Goal: Transaction & Acquisition: Purchase product/service

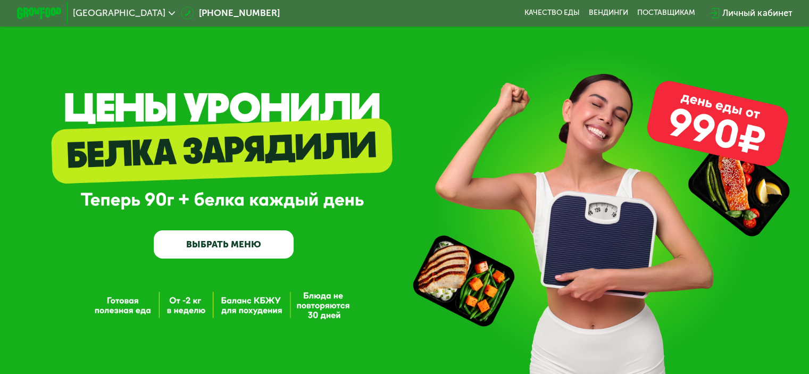
click at [220, 251] on link "ВЫБРАТЬ МЕНЮ" at bounding box center [224, 244] width 140 height 28
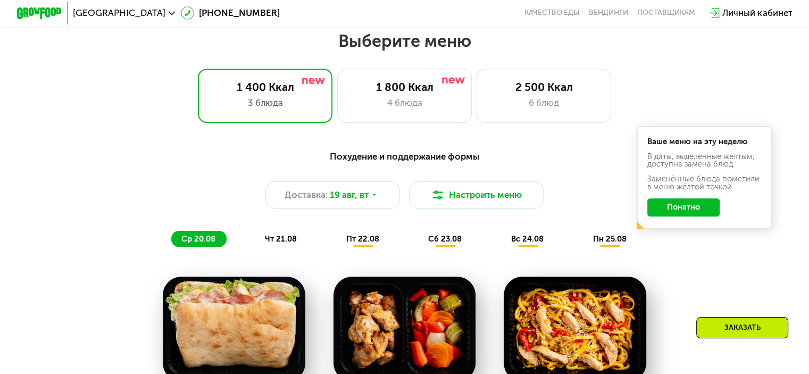
scroll to position [479, 0]
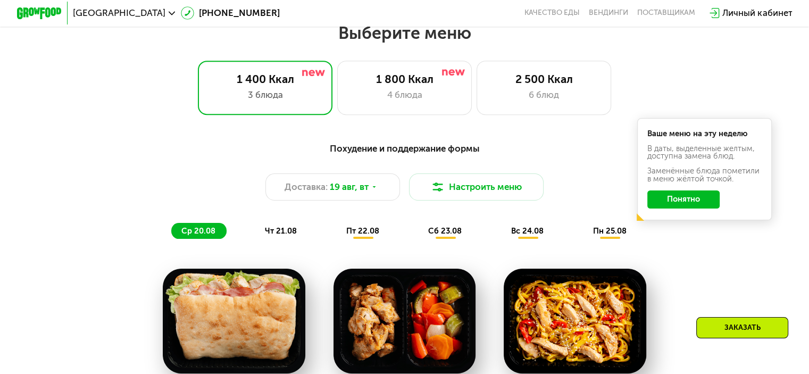
click at [696, 204] on button "Понятно" at bounding box center [684, 199] width 72 height 18
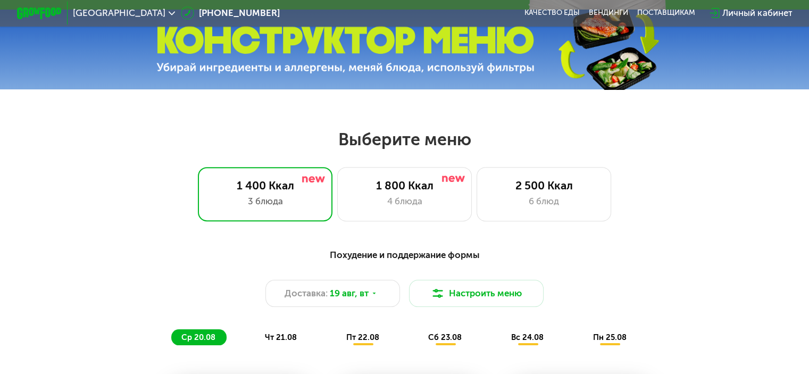
scroll to position [0, 0]
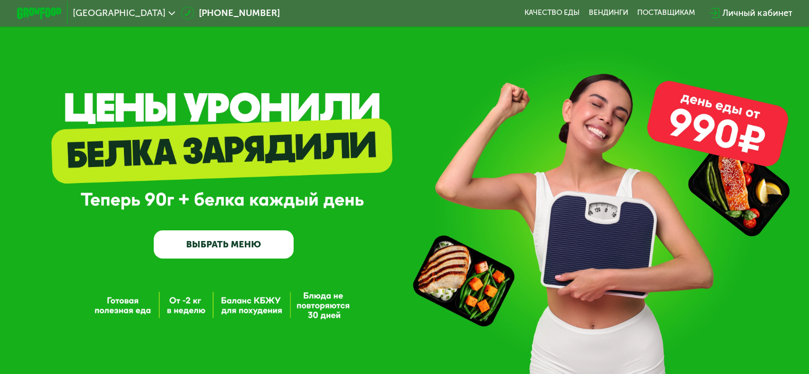
click at [270, 262] on div "GrowFood — доставка правильного питания ВЫБРАТЬ МЕНЮ" at bounding box center [404, 191] width 809 height 382
click at [275, 244] on link "ВЫБРАТЬ МЕНЮ" at bounding box center [224, 244] width 140 height 28
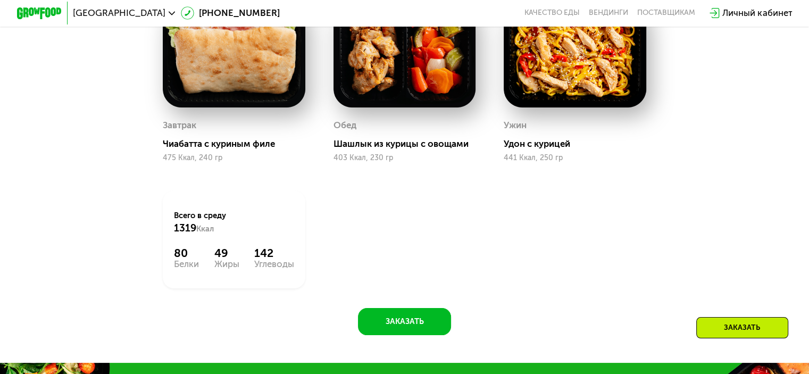
scroll to position [692, 0]
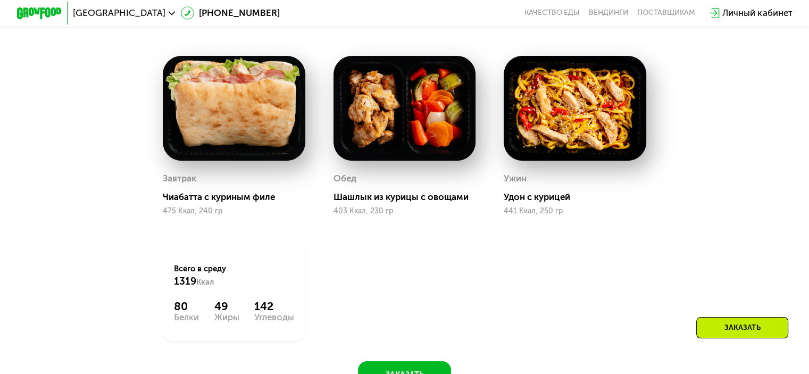
click at [213, 129] on img at bounding box center [234, 108] width 143 height 105
click at [236, 215] on div "475 Ккал, 240 гр" at bounding box center [234, 211] width 143 height 9
click at [233, 201] on div "Чиабатта с куриным филе" at bounding box center [238, 197] width 151 height 11
drag, startPoint x: 364, startPoint y: 200, endPoint x: 443, endPoint y: 199, distance: 79.3
click at [364, 200] on div "Шашлык из курицы с овощами" at bounding box center [409, 197] width 151 height 11
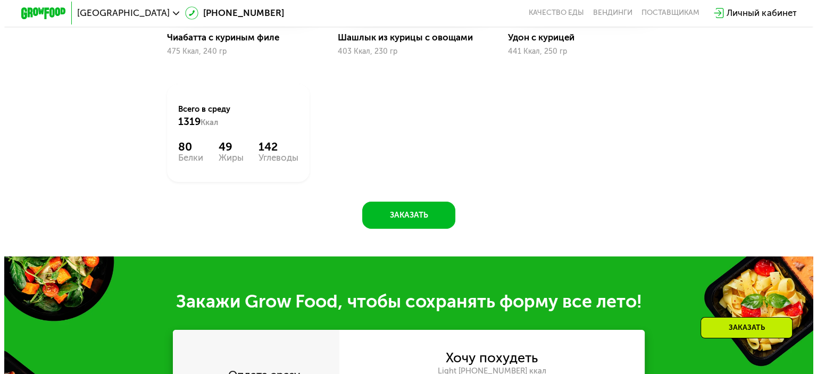
scroll to position [585, 0]
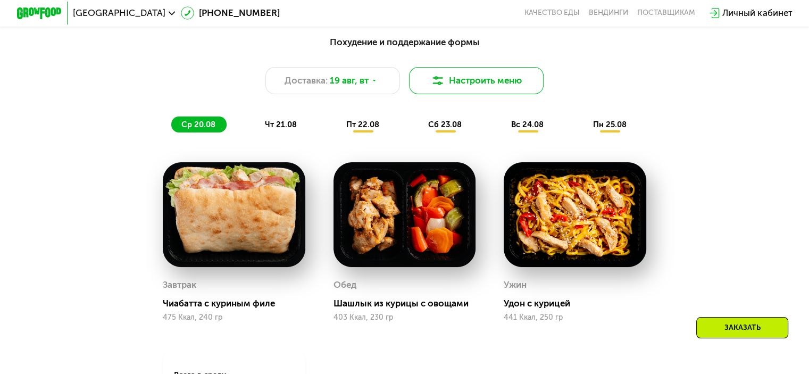
click at [426, 90] on button "Настроить меню" at bounding box center [476, 80] width 135 height 27
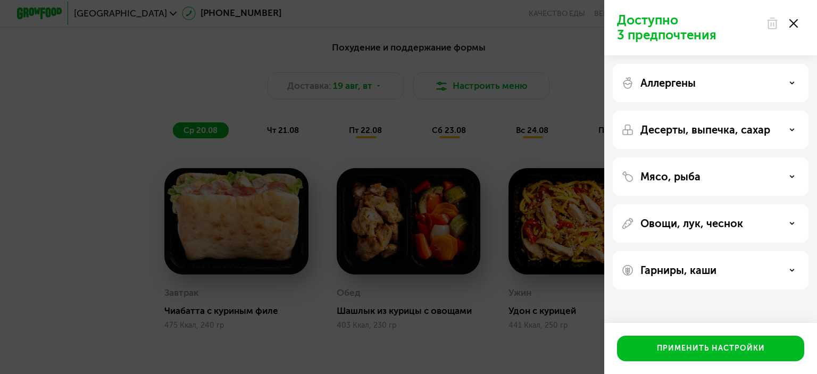
click at [786, 136] on div "Десерты, выпечка, сахар" at bounding box center [710, 129] width 179 height 13
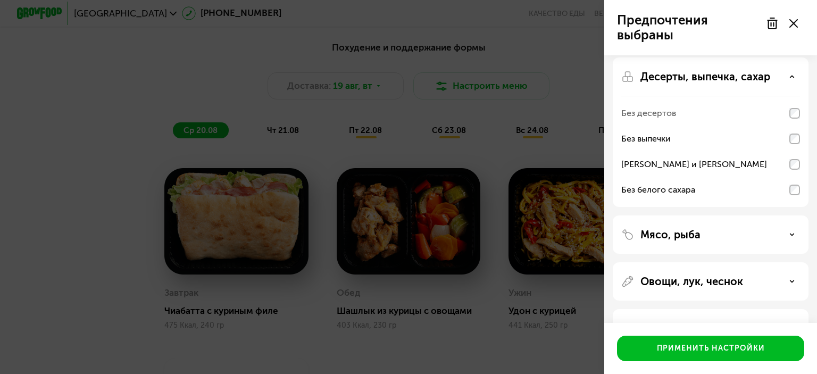
scroll to position [88, 0]
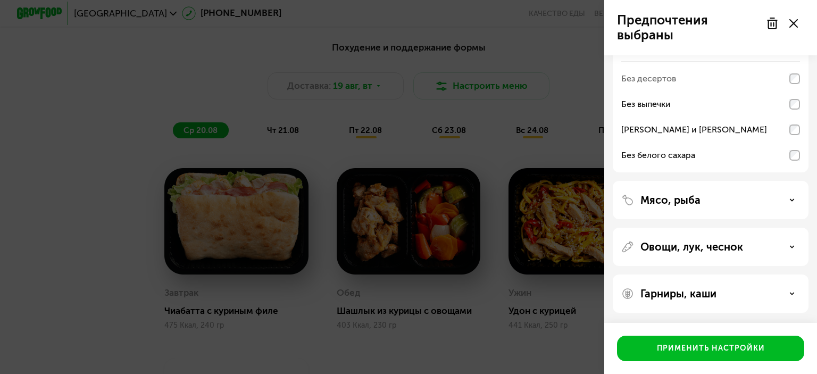
click at [790, 202] on icon at bounding box center [792, 199] width 5 height 5
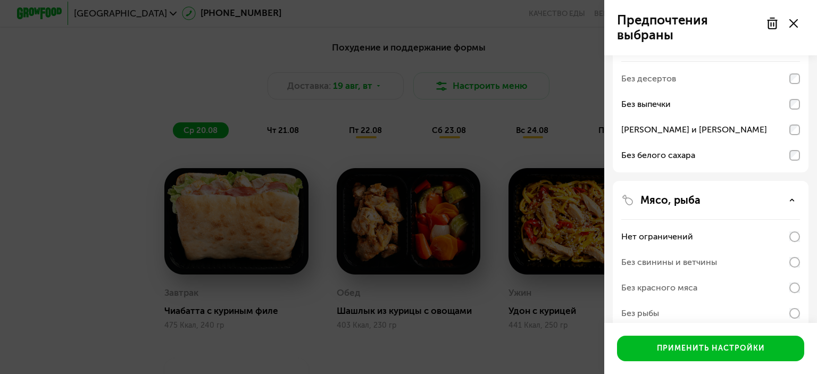
scroll to position [141, 0]
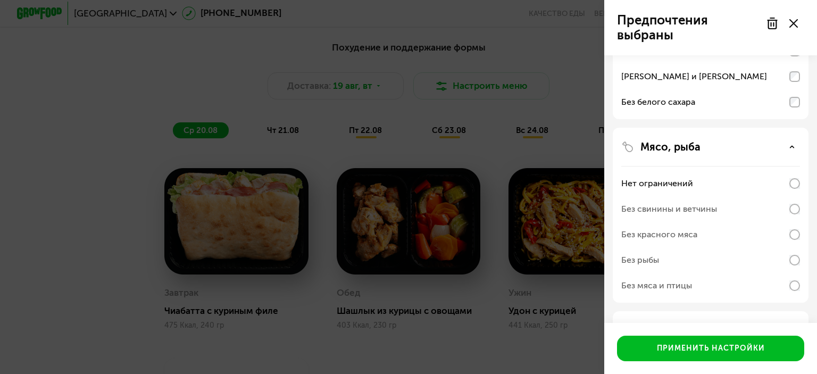
click at [797, 222] on div "Нет ограничений Без свинины и ветчины Без красного мяса Без рыбы Без мяса и пти…" at bounding box center [710, 234] width 179 height 137
click at [794, 240] on div "Без красного мяса" at bounding box center [710, 235] width 179 height 26
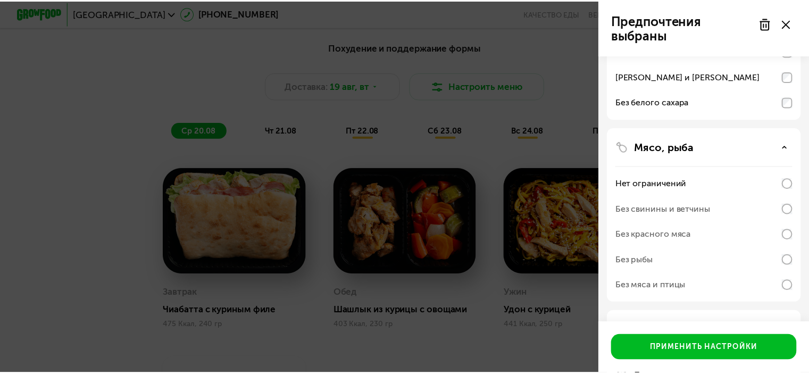
scroll to position [88, 0]
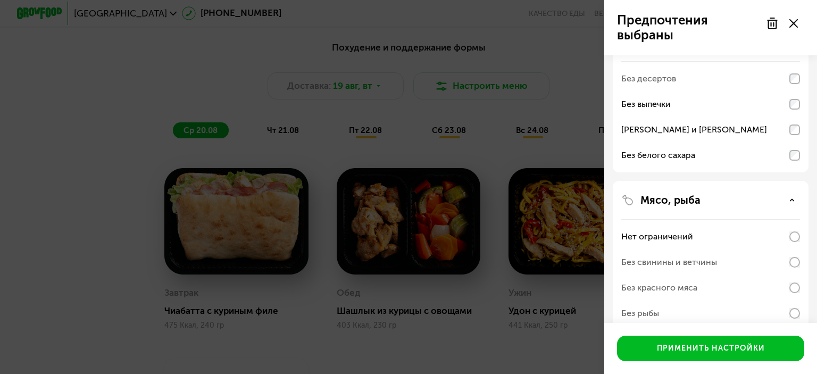
click at [785, 197] on div "Мясо, рыба" at bounding box center [710, 200] width 179 height 13
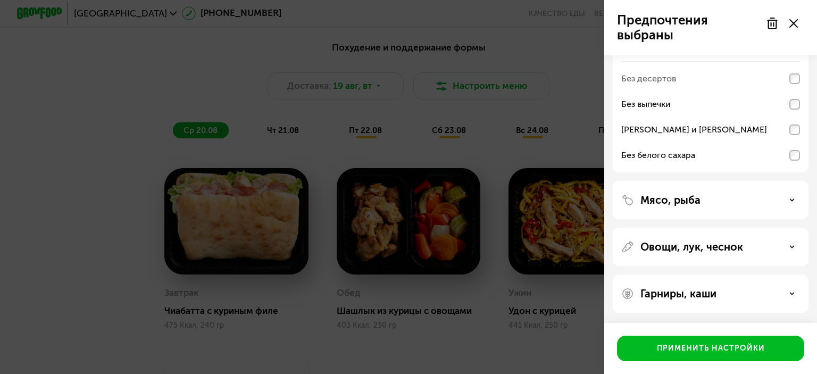
click at [795, 246] on div "Овощи, лук, чеснок" at bounding box center [710, 246] width 179 height 13
click at [794, 246] on icon at bounding box center [792, 246] width 5 height 5
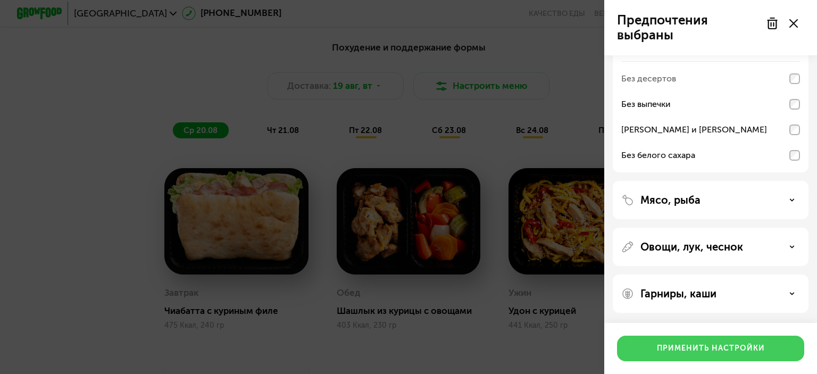
drag, startPoint x: 752, startPoint y: 347, endPoint x: 732, endPoint y: 305, distance: 46.2
click at [751, 346] on div "Применить настройки" at bounding box center [711, 348] width 108 height 11
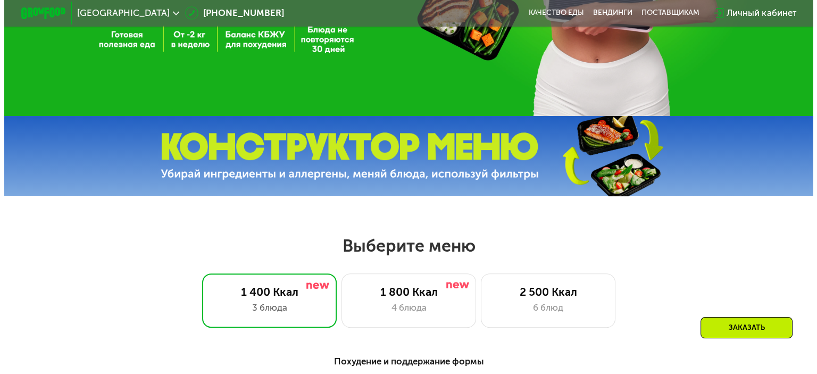
scroll to position [426, 0]
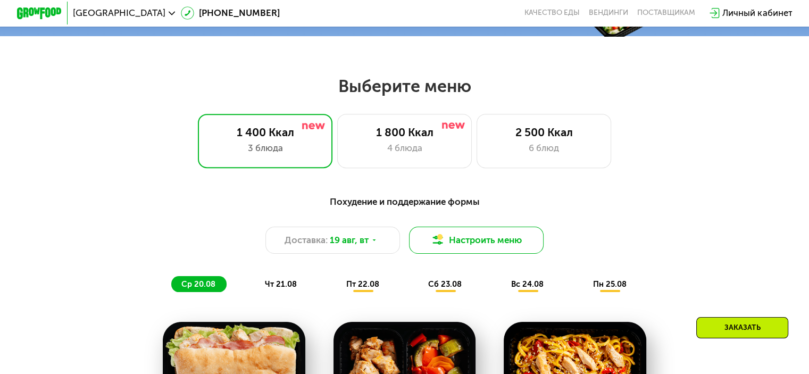
click at [485, 242] on button "Настроить меню" at bounding box center [476, 240] width 135 height 27
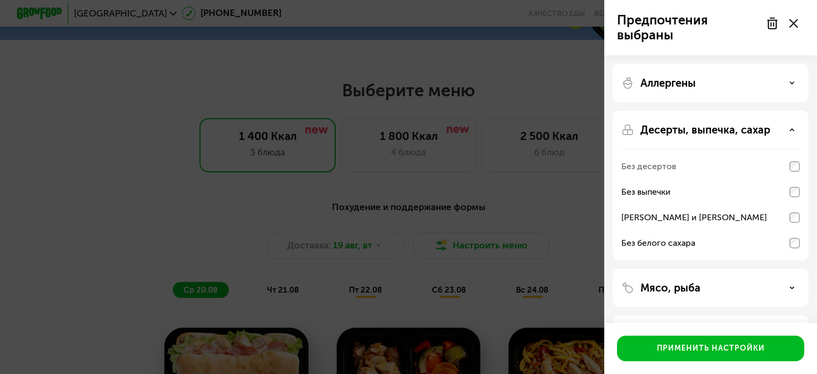
click at [794, 205] on div "Без выпечки" at bounding box center [710, 218] width 179 height 26
drag, startPoint x: 783, startPoint y: 297, endPoint x: 779, endPoint y: 293, distance: 5.7
click at [782, 316] on div "Мясо, рыба" at bounding box center [711, 335] width 196 height 38
click at [789, 294] on div "Мясо, рыба" at bounding box center [710, 287] width 179 height 13
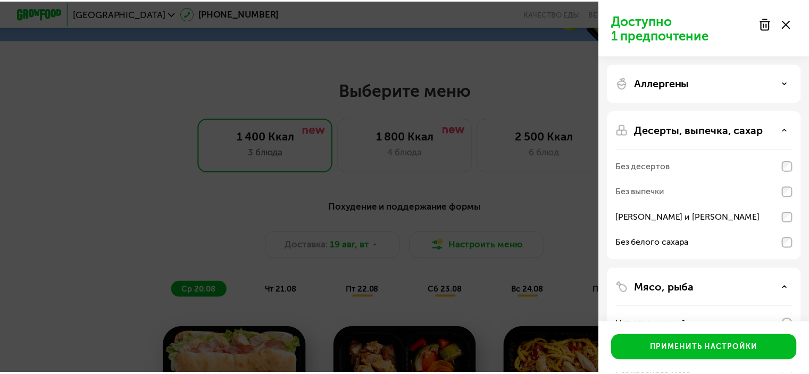
scroll to position [213, 0]
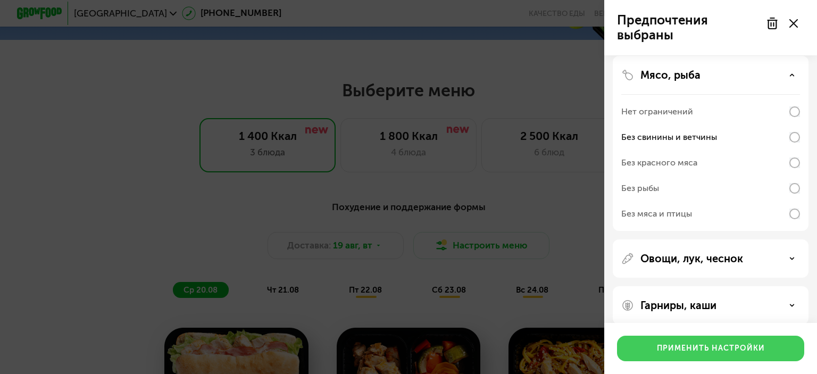
drag, startPoint x: 740, startPoint y: 354, endPoint x: 692, endPoint y: 320, distance: 59.2
click at [739, 354] on button "Применить настройки" at bounding box center [710, 349] width 187 height 26
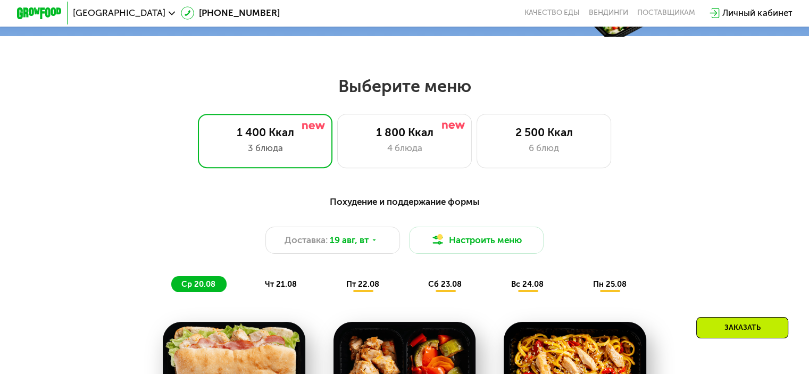
scroll to position [585, 0]
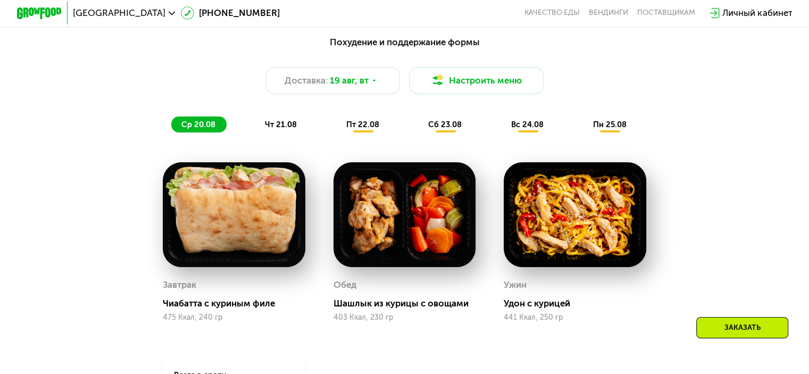
click at [290, 125] on span "чт 21.08" at bounding box center [281, 125] width 32 height 10
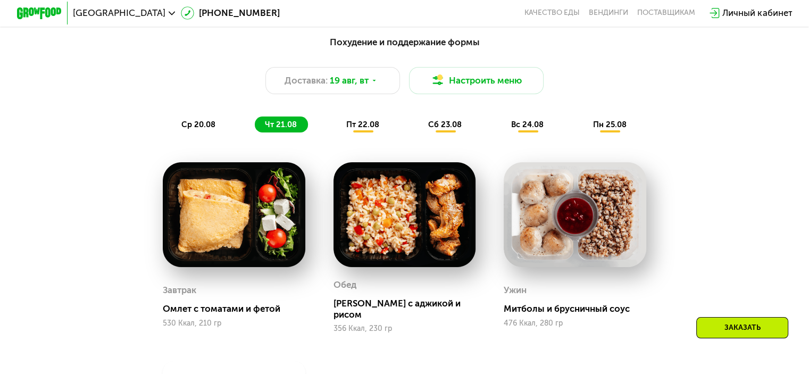
click at [351, 129] on span "пт 22.08" at bounding box center [362, 125] width 33 height 10
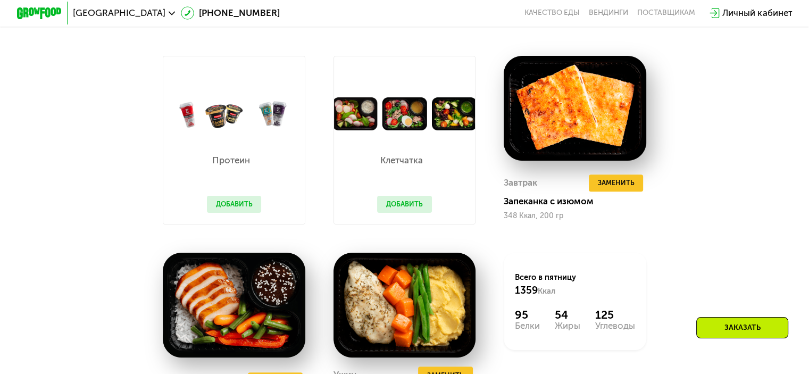
scroll to position [638, 0]
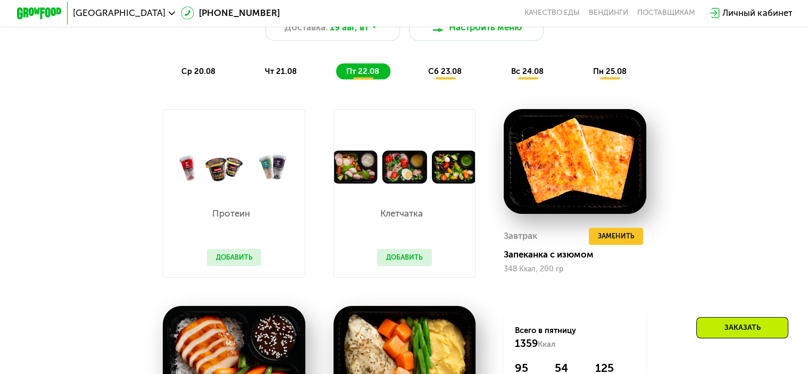
click at [243, 259] on button "Добавить" at bounding box center [234, 257] width 55 height 17
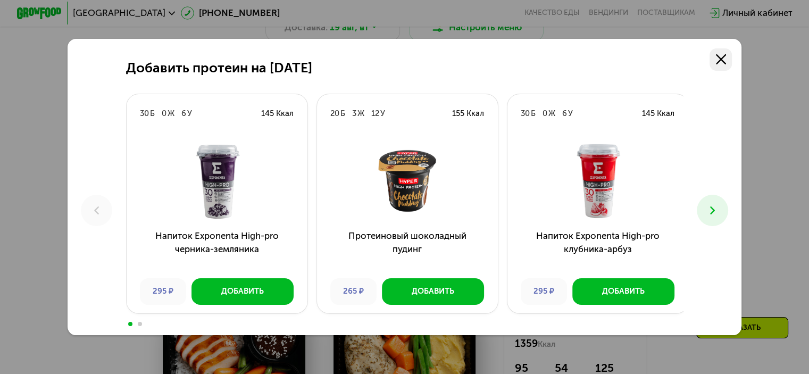
click at [725, 54] on icon at bounding box center [721, 59] width 10 height 10
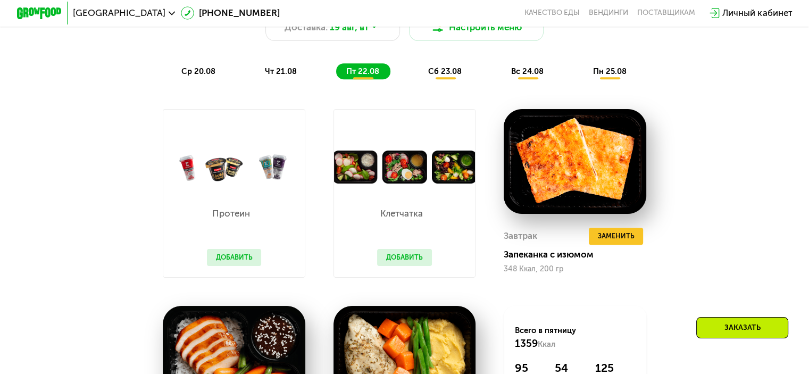
click at [419, 266] on button "Добавить" at bounding box center [404, 257] width 55 height 17
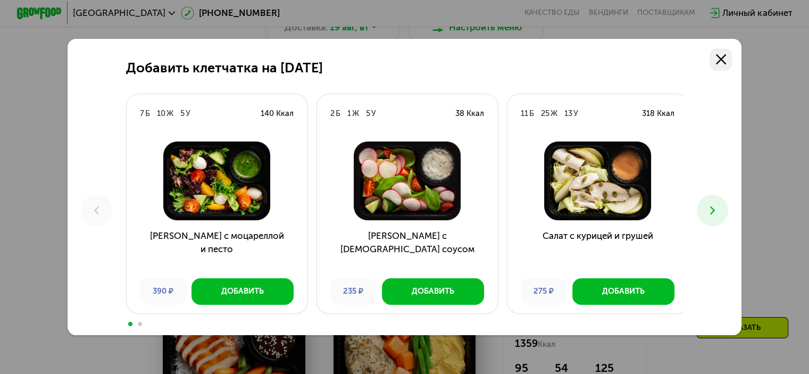
click at [726, 59] on icon at bounding box center [721, 59] width 10 height 10
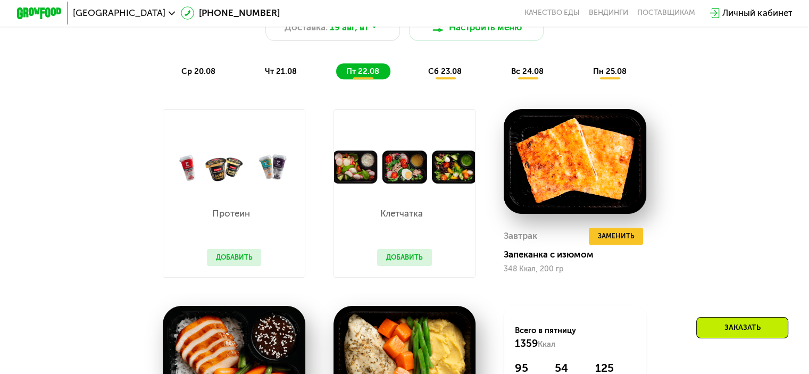
drag, startPoint x: 451, startPoint y: 72, endPoint x: 504, endPoint y: 85, distance: 55.4
click at [451, 72] on span "сб 23.08" at bounding box center [445, 72] width 34 height 10
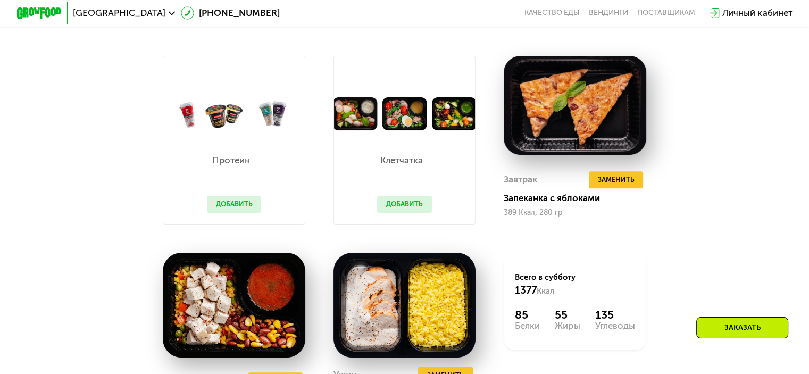
scroll to position [532, 0]
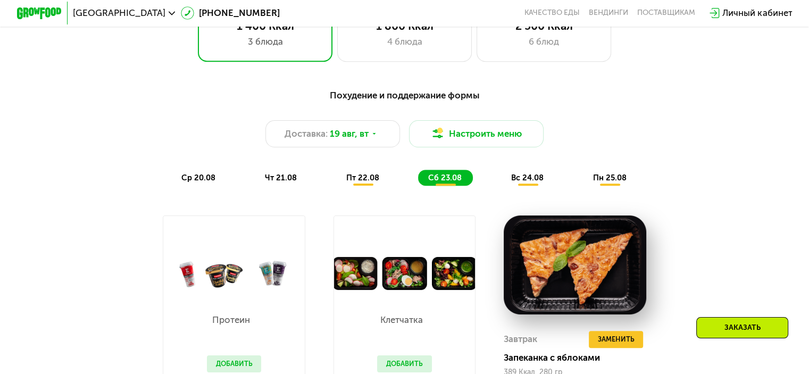
click at [544, 178] on span "вс 24.08" at bounding box center [527, 178] width 32 height 10
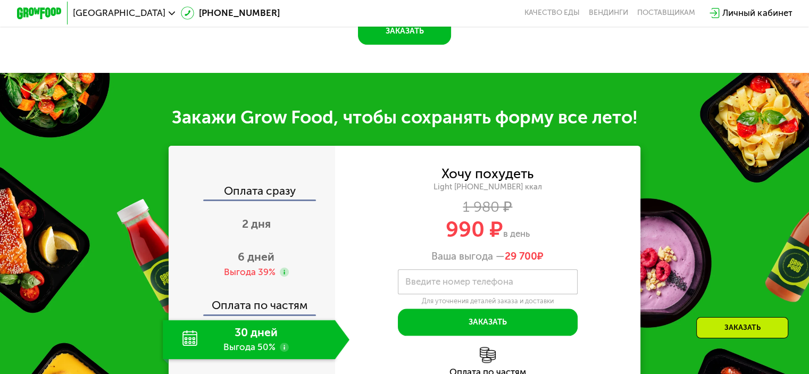
scroll to position [1224, 0]
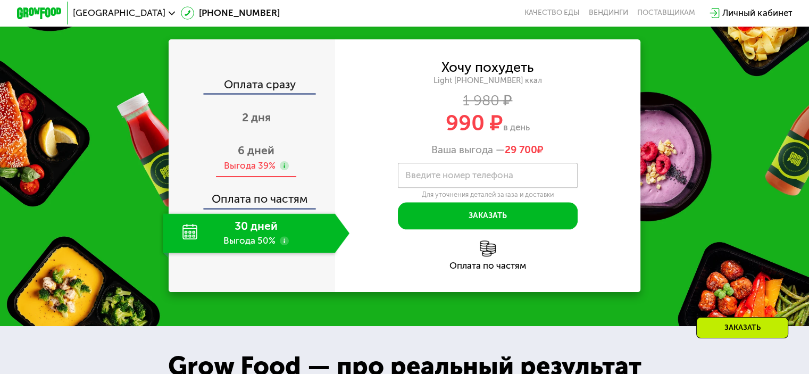
click at [263, 160] on div "6 дней Выгода 39%" at bounding box center [256, 157] width 187 height 39
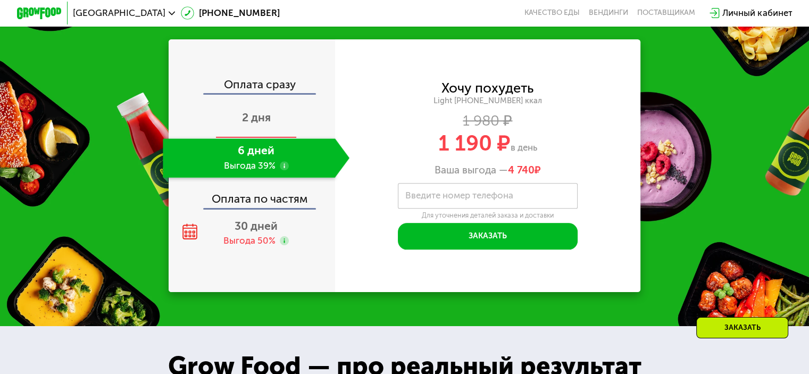
click at [259, 114] on span "2 дня" at bounding box center [256, 117] width 29 height 13
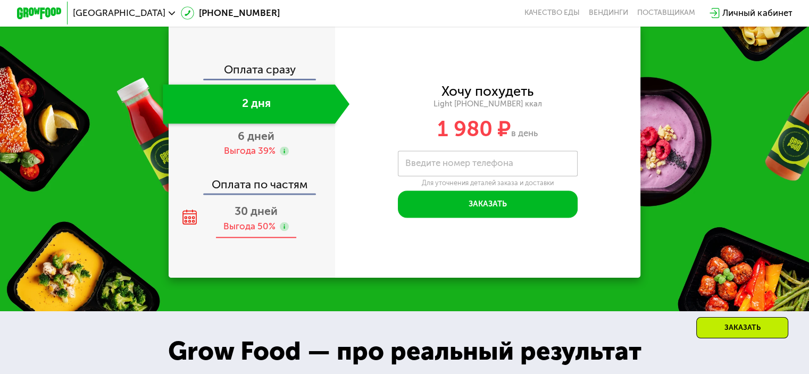
click at [239, 233] on div "Выгода 50%" at bounding box center [249, 226] width 52 height 12
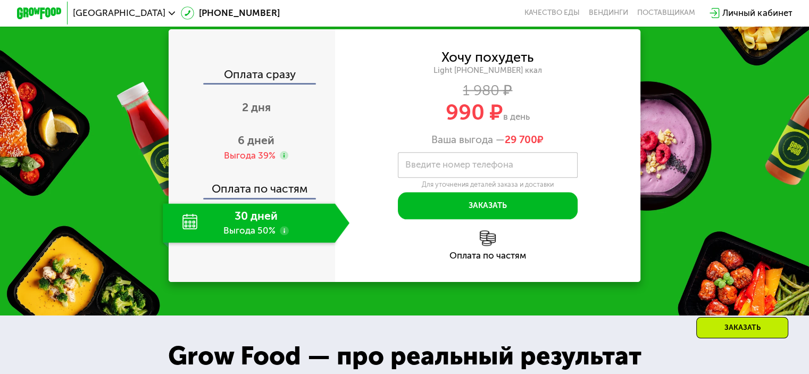
click at [490, 246] on img at bounding box center [488, 238] width 16 height 16
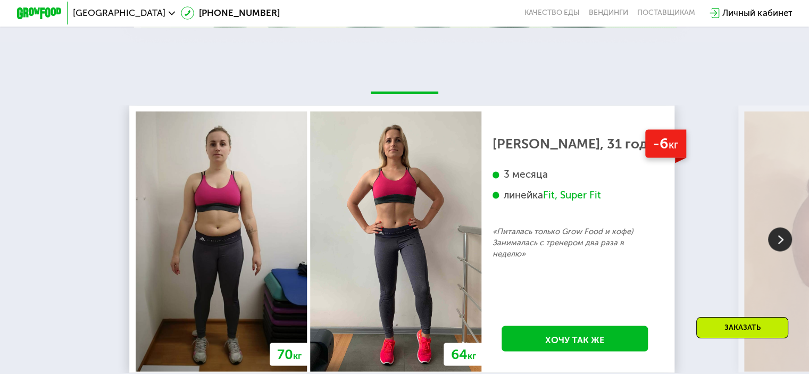
scroll to position [1950, 0]
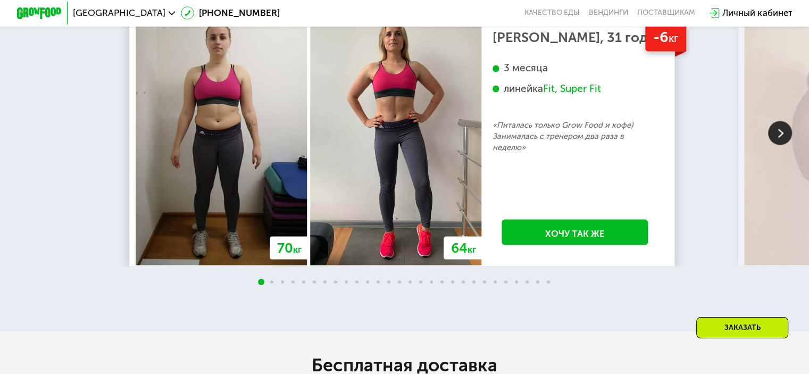
click at [781, 141] on img at bounding box center [780, 133] width 24 height 24
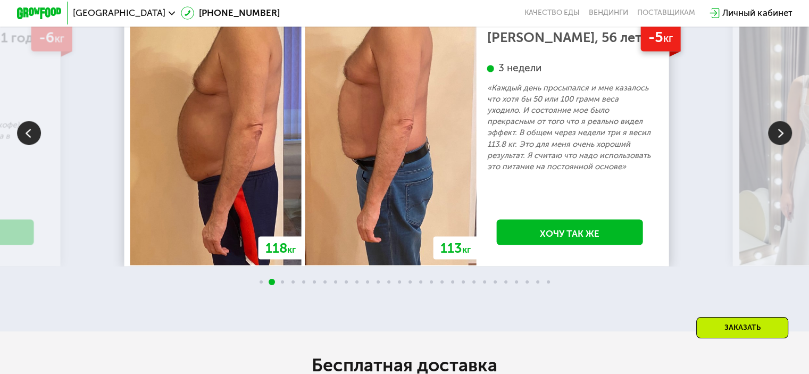
click at [781, 141] on img at bounding box center [780, 133] width 24 height 24
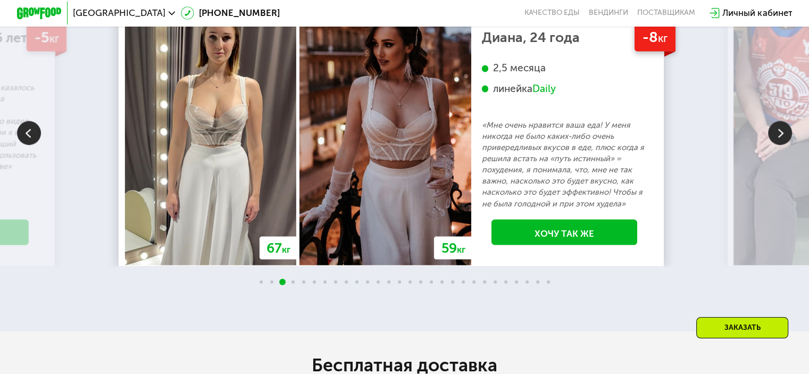
click at [781, 141] on img at bounding box center [780, 133] width 24 height 24
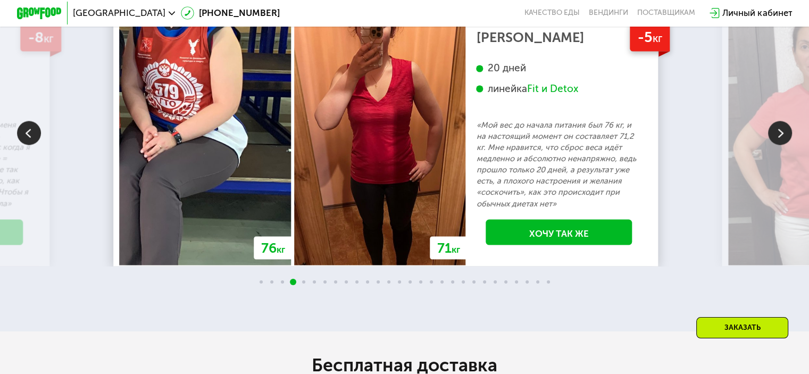
click at [781, 141] on img at bounding box center [780, 133] width 24 height 24
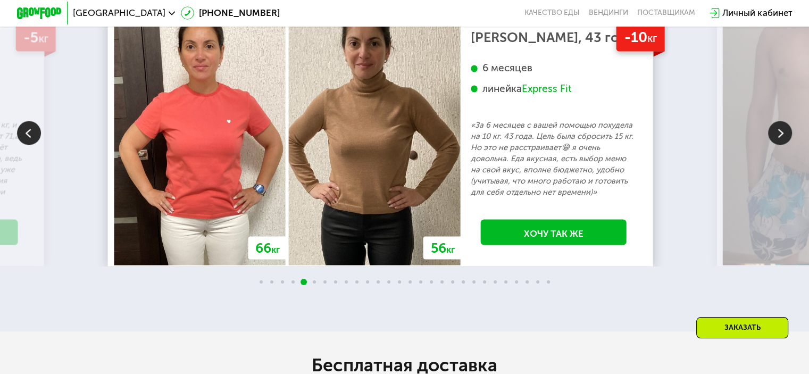
click at [781, 141] on img at bounding box center [780, 133] width 24 height 24
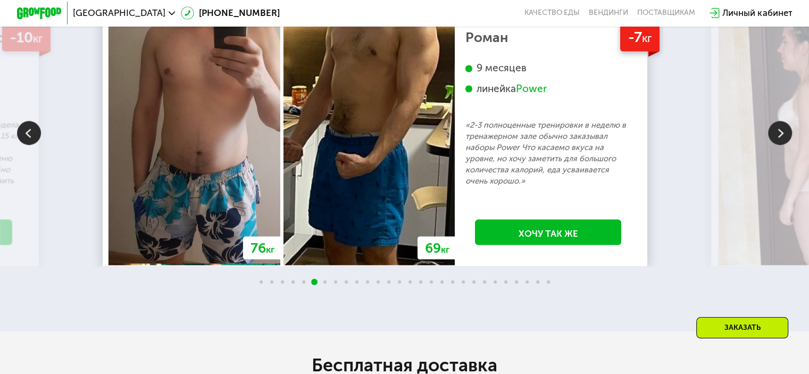
click at [781, 141] on img at bounding box center [780, 133] width 24 height 24
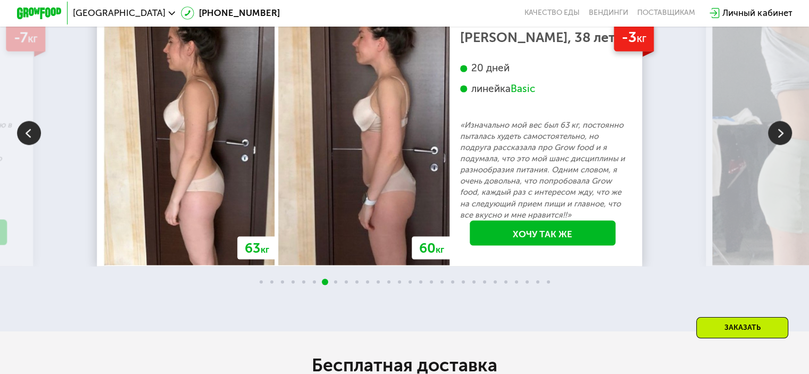
click at [781, 141] on img at bounding box center [780, 133] width 24 height 24
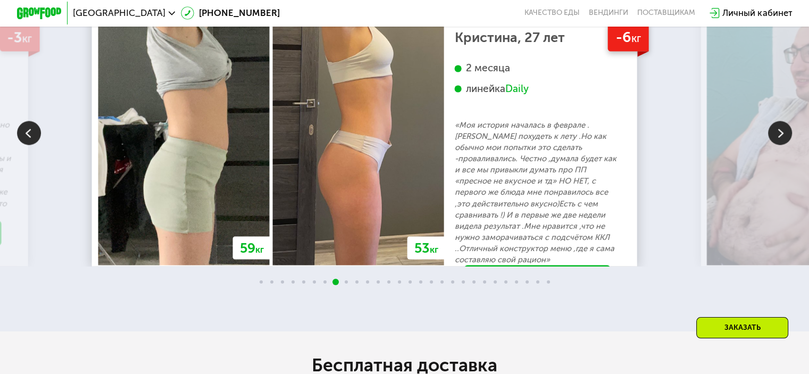
click at [781, 141] on img at bounding box center [780, 133] width 24 height 24
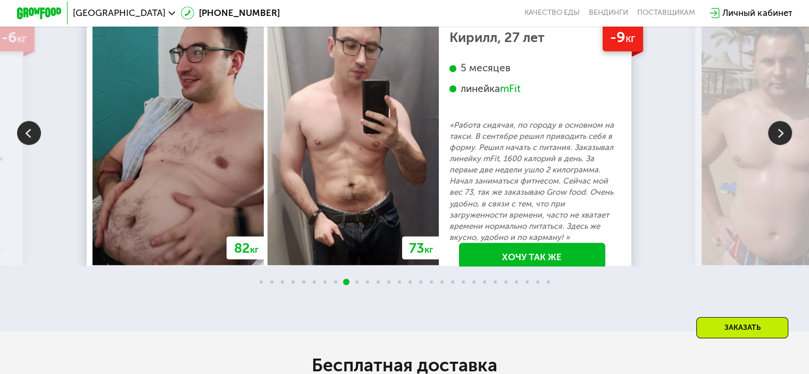
click at [781, 141] on img at bounding box center [780, 133] width 24 height 24
